Goal: Find specific page/section: Find specific page/section

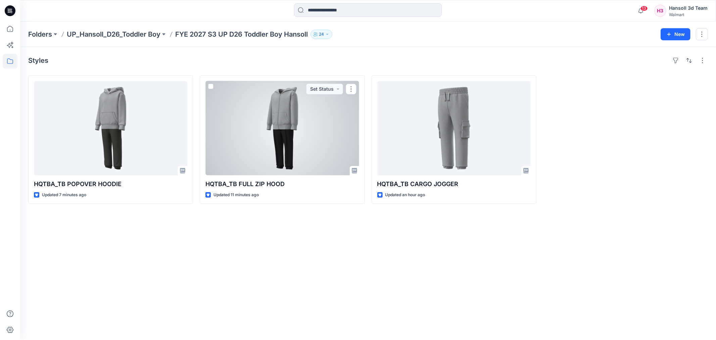
click at [287, 150] on div at bounding box center [281, 128] width 153 height 94
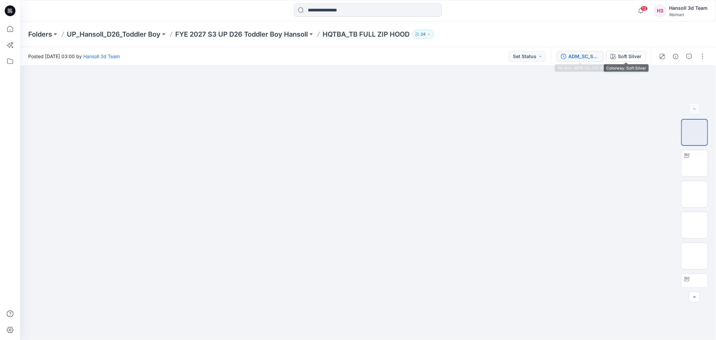
click at [596, 55] on div "ADM_SC_SOLID" at bounding box center [583, 56] width 31 height 7
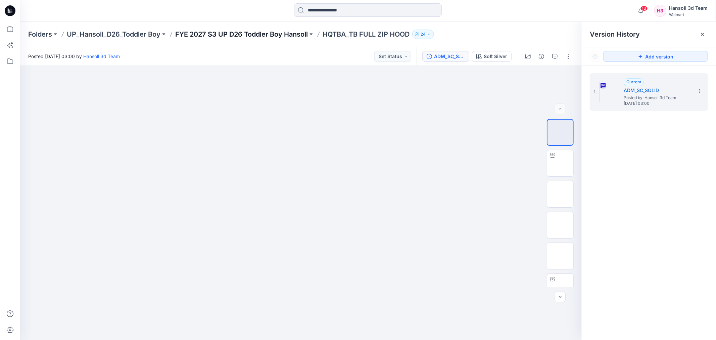
click at [244, 38] on p "FYE 2027 S3 UP D26 Toddler Boy Hansoll" at bounding box center [241, 34] width 133 height 9
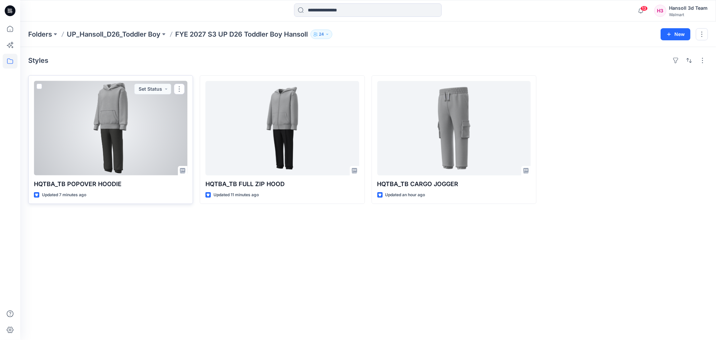
click at [108, 155] on div at bounding box center [110, 128] width 153 height 94
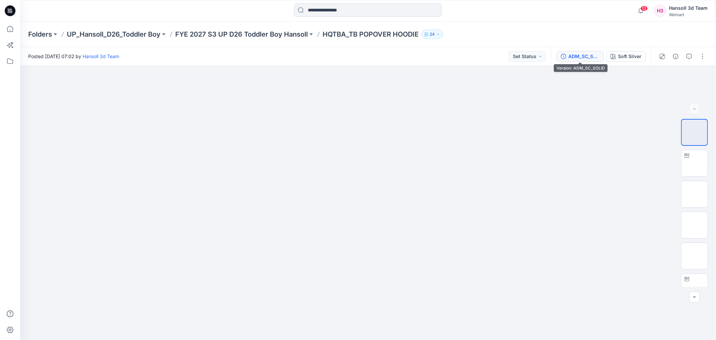
click at [588, 53] on div "ADM_SC_SOLID" at bounding box center [583, 56] width 31 height 7
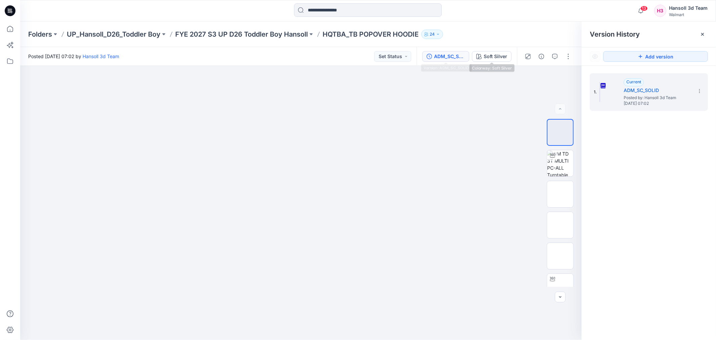
click at [459, 58] on div "ADM_SC_SOLID" at bounding box center [449, 56] width 31 height 7
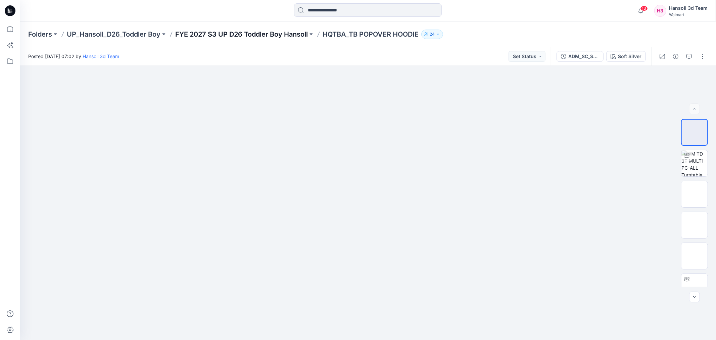
click at [299, 38] on p "FYE 2027 S3 UP D26 Toddler Boy Hansoll" at bounding box center [241, 34] width 133 height 9
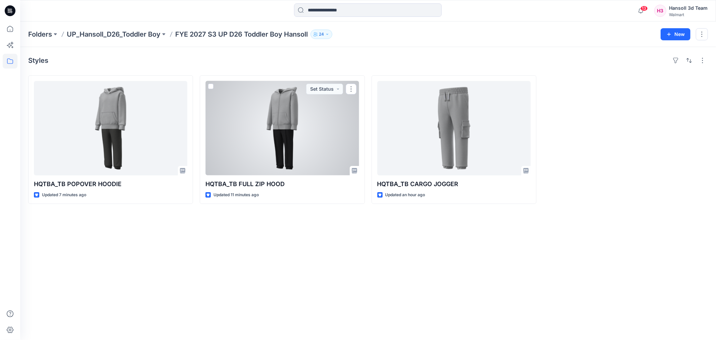
click at [262, 131] on div at bounding box center [281, 128] width 153 height 94
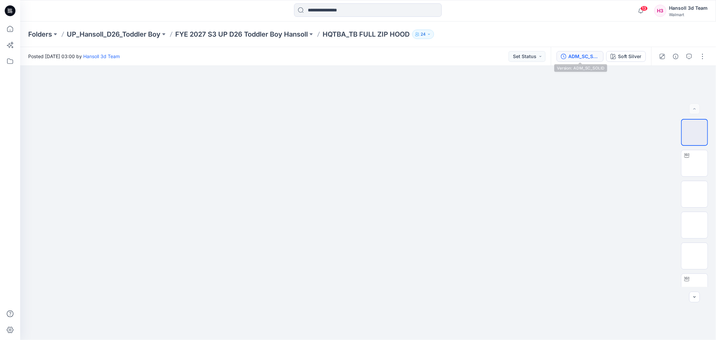
click at [588, 59] on div "ADM_SC_SOLID" at bounding box center [583, 56] width 31 height 7
